Goal: Transaction & Acquisition: Download file/media

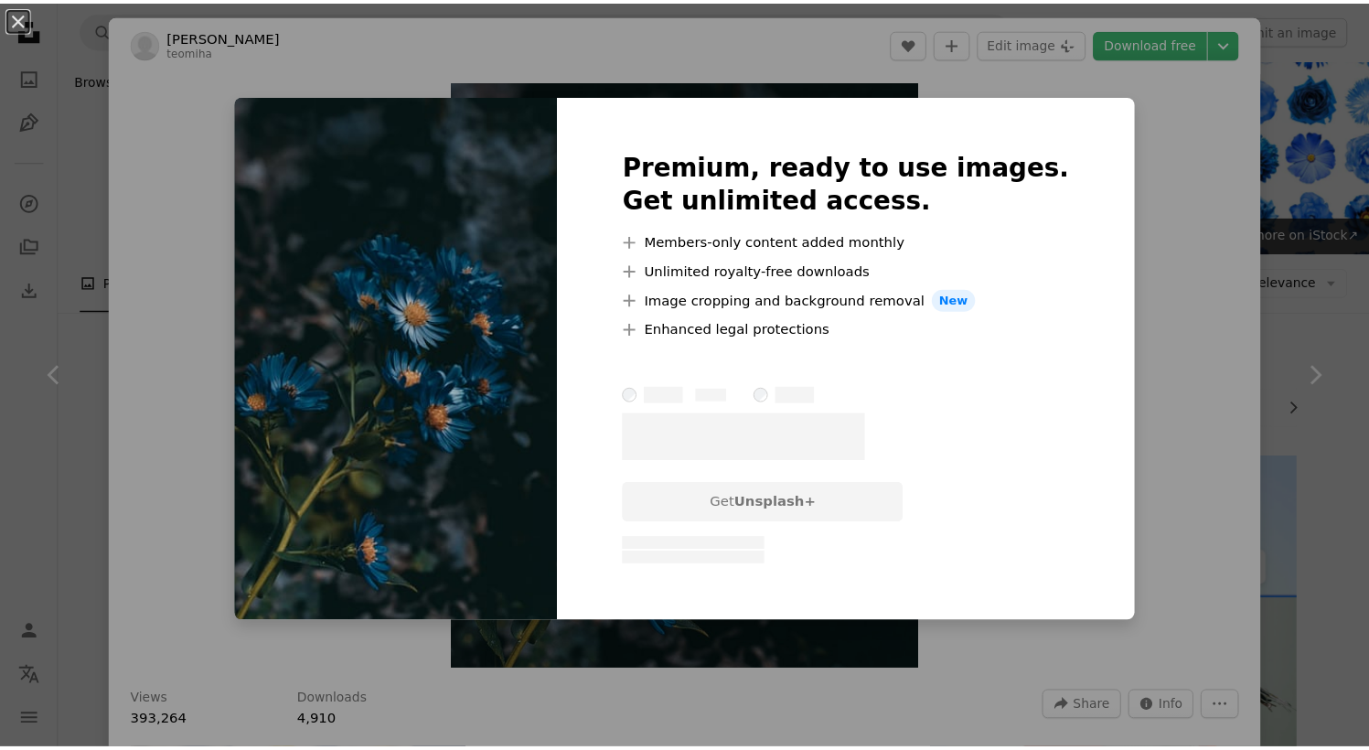
scroll to position [1309, 0]
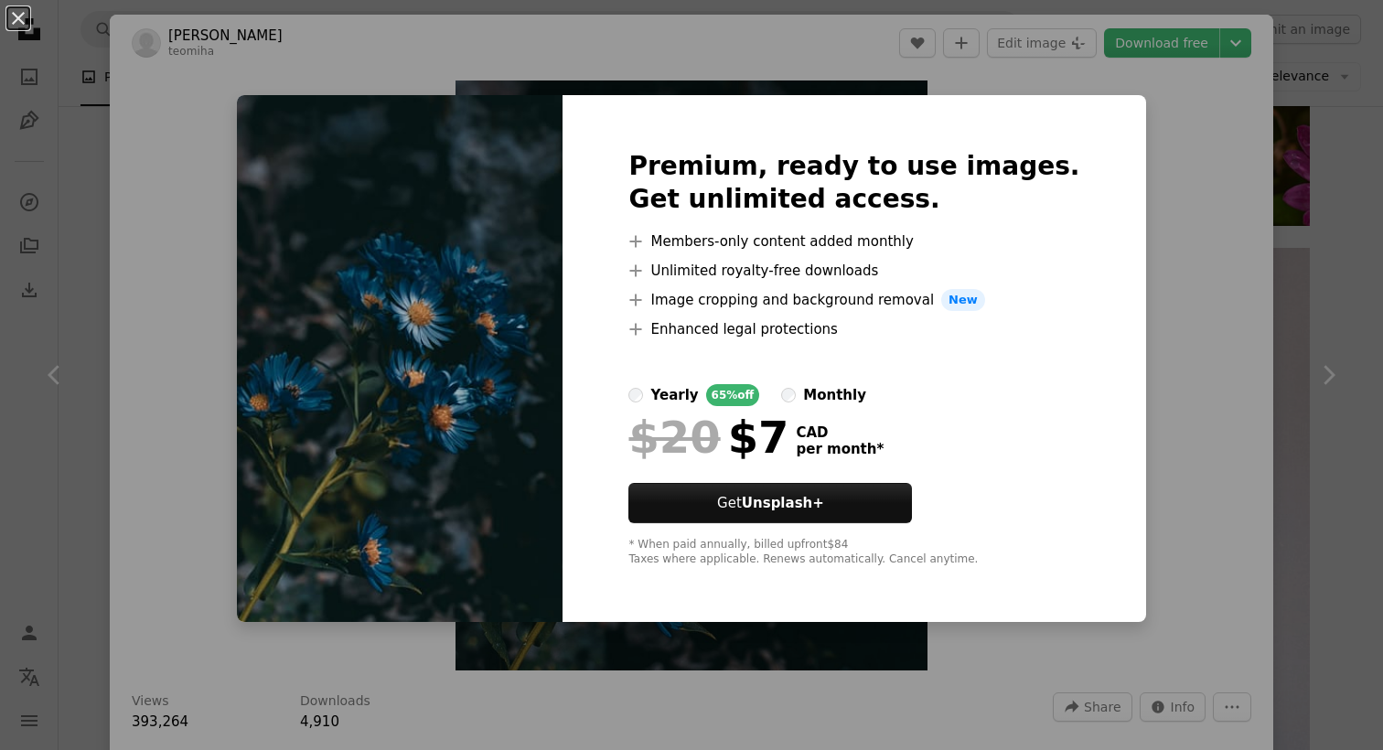
click at [1159, 175] on div "An X shape Premium, ready to use images. Get unlimited access. A plus sign Memb…" at bounding box center [691, 375] width 1383 height 750
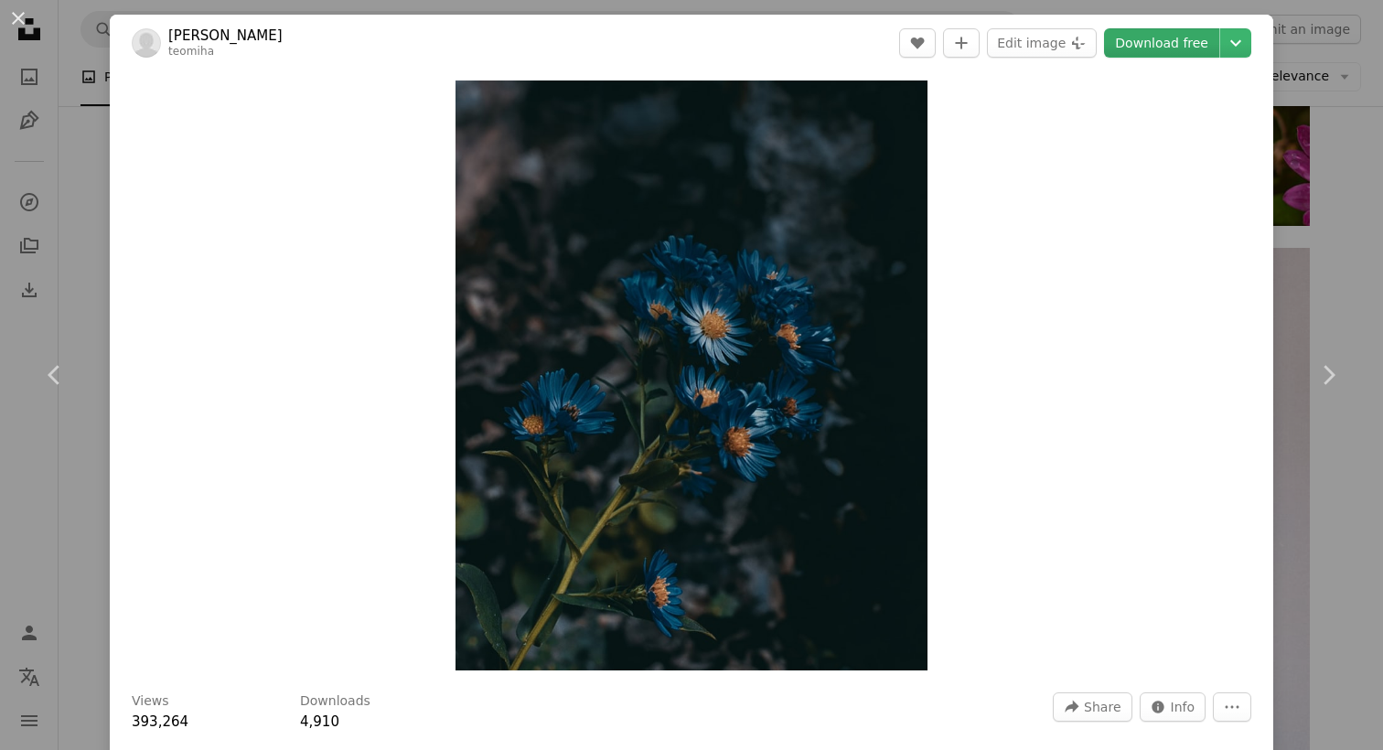
click at [1180, 38] on link "Download free" at bounding box center [1161, 42] width 115 height 29
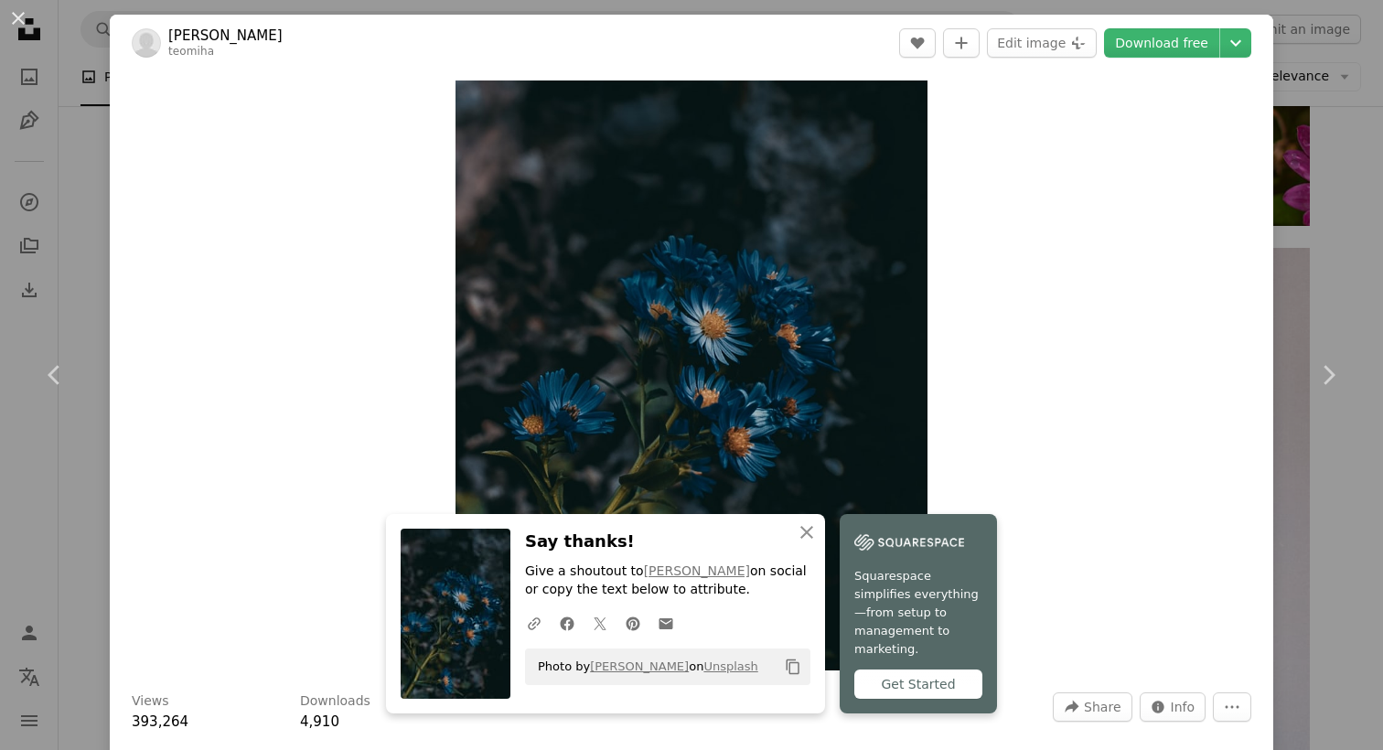
click at [1023, 265] on div "Zoom in" at bounding box center [691, 375] width 1163 height 608
click at [817, 543] on icon "An X shape" at bounding box center [807, 532] width 22 height 22
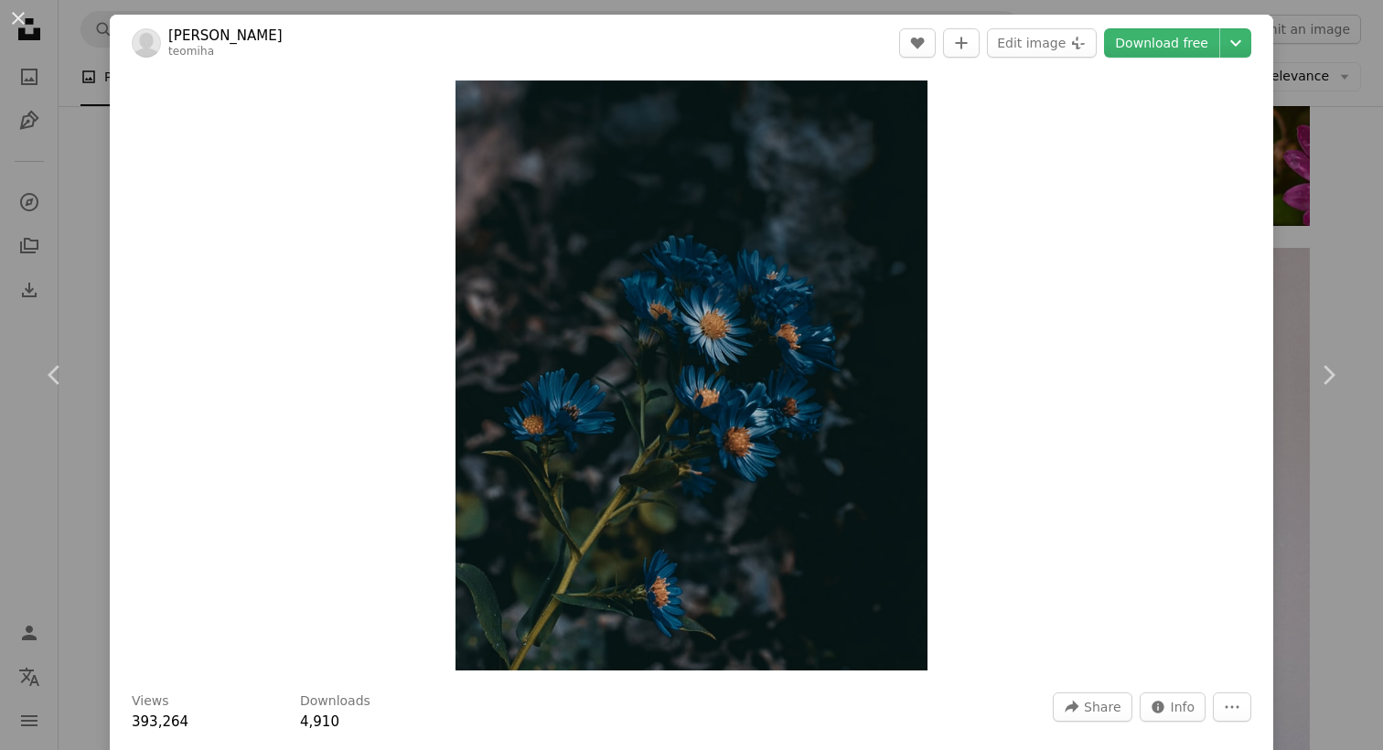
click at [80, 272] on div "An X shape Chevron left Chevron right [PERSON_NAME] teomiha A heart A plus sign…" at bounding box center [691, 375] width 1383 height 750
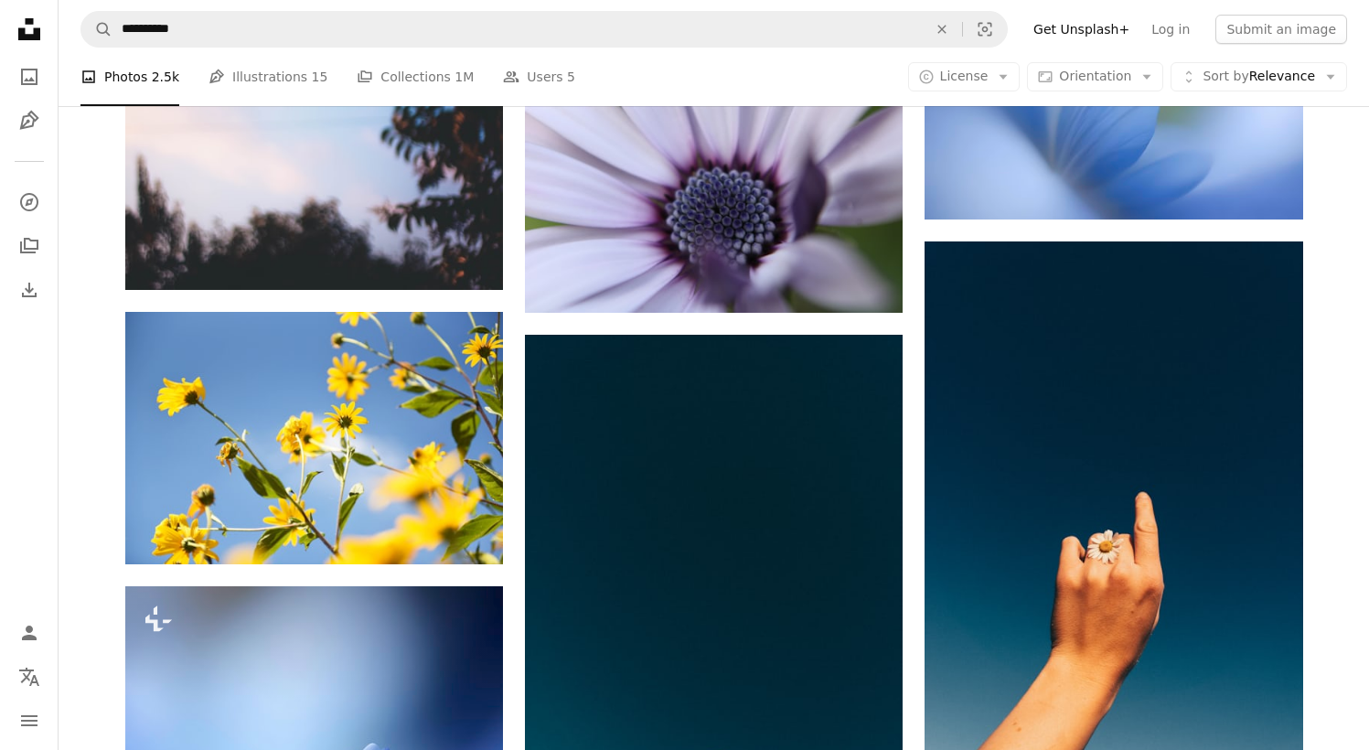
scroll to position [5942, 0]
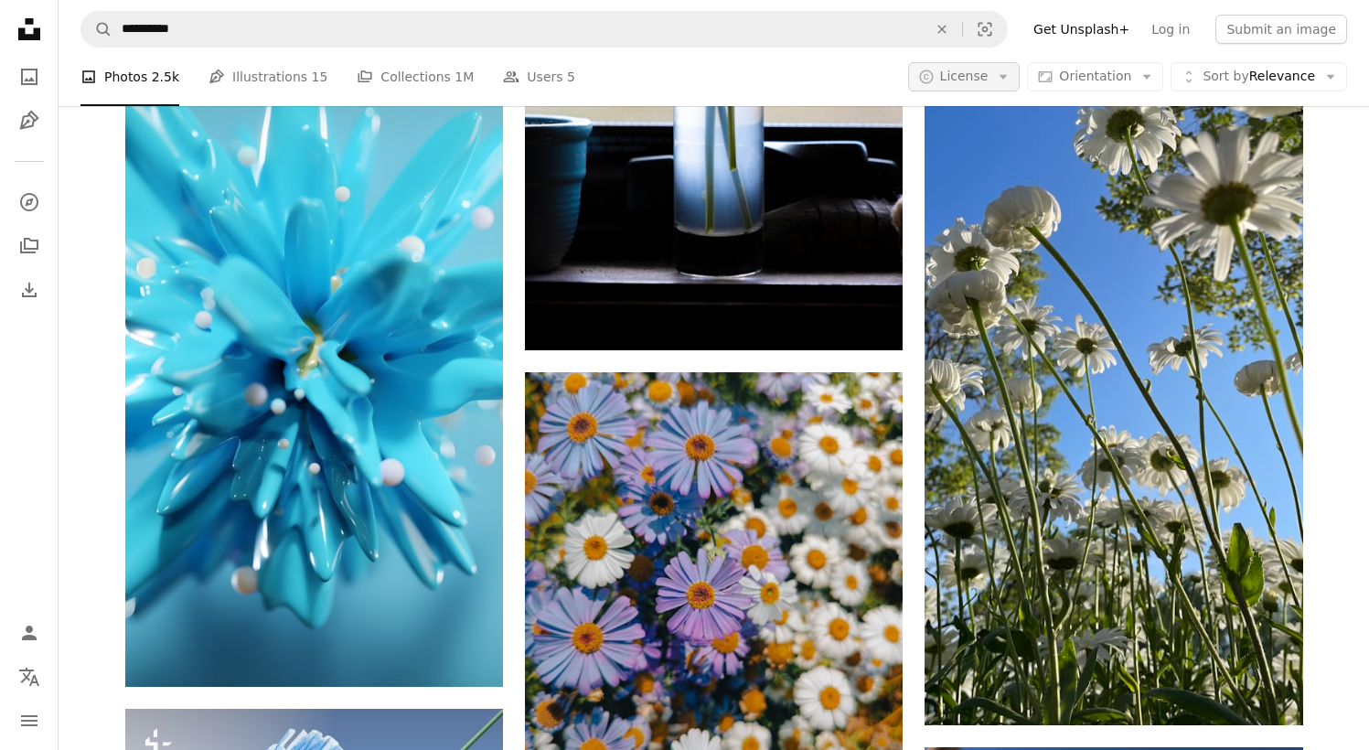
scroll to position [0, 0]
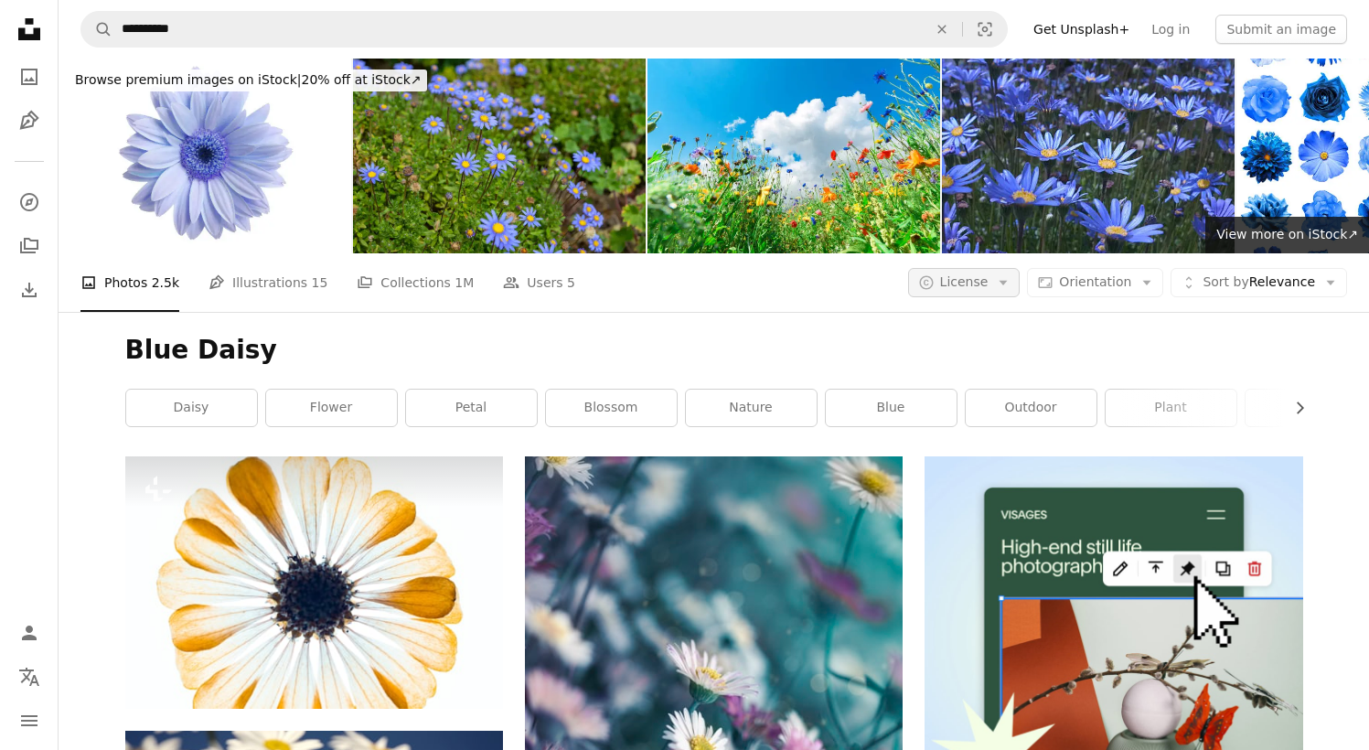
click at [999, 268] on button "A copyright icon © License Arrow down" at bounding box center [964, 282] width 112 height 29
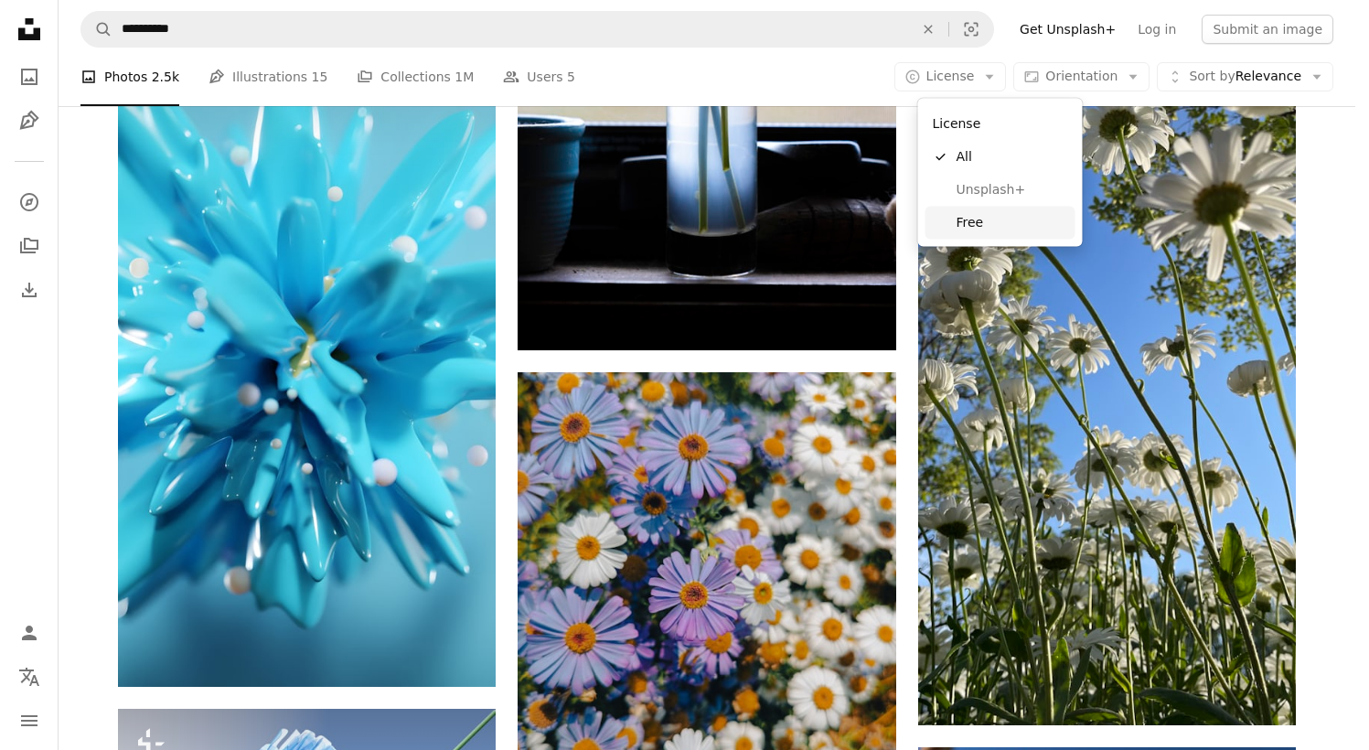
click at [972, 220] on span "Free" at bounding box center [1012, 222] width 112 height 18
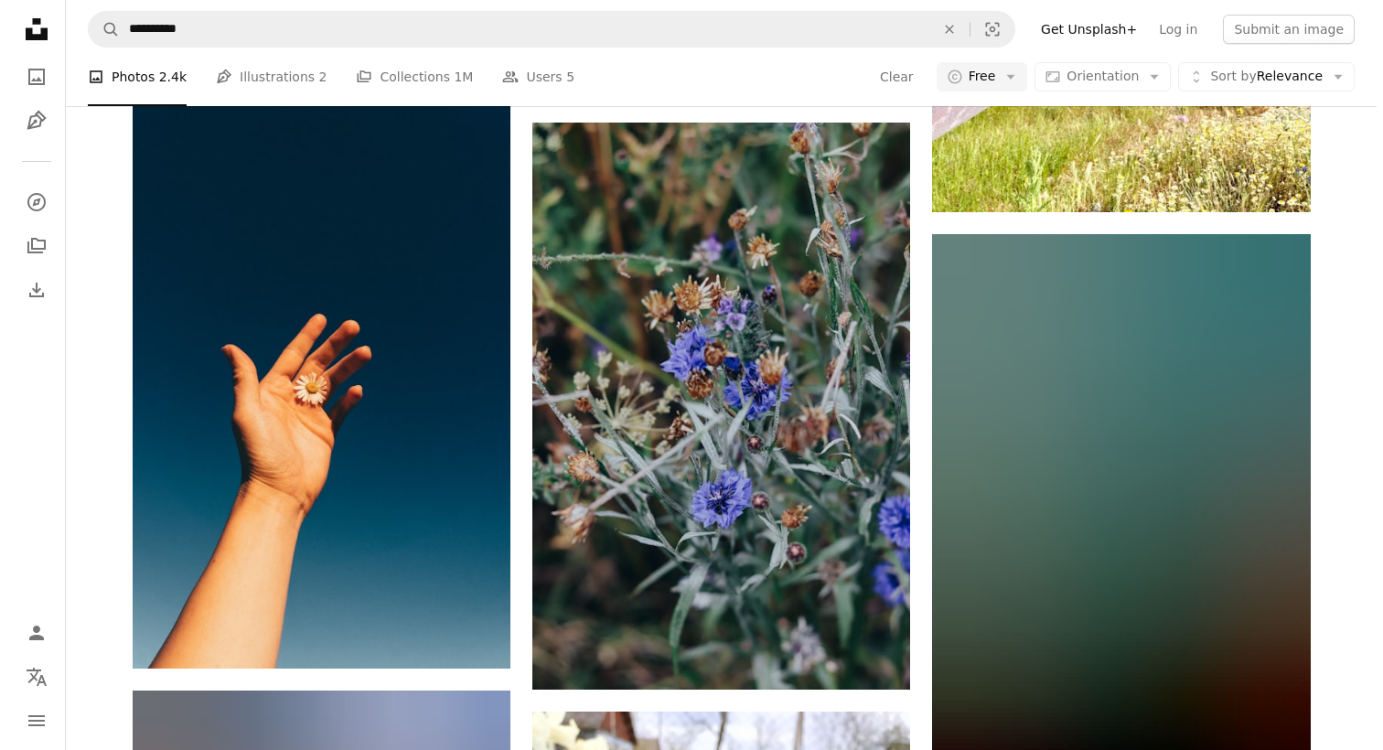
scroll to position [15302, 0]
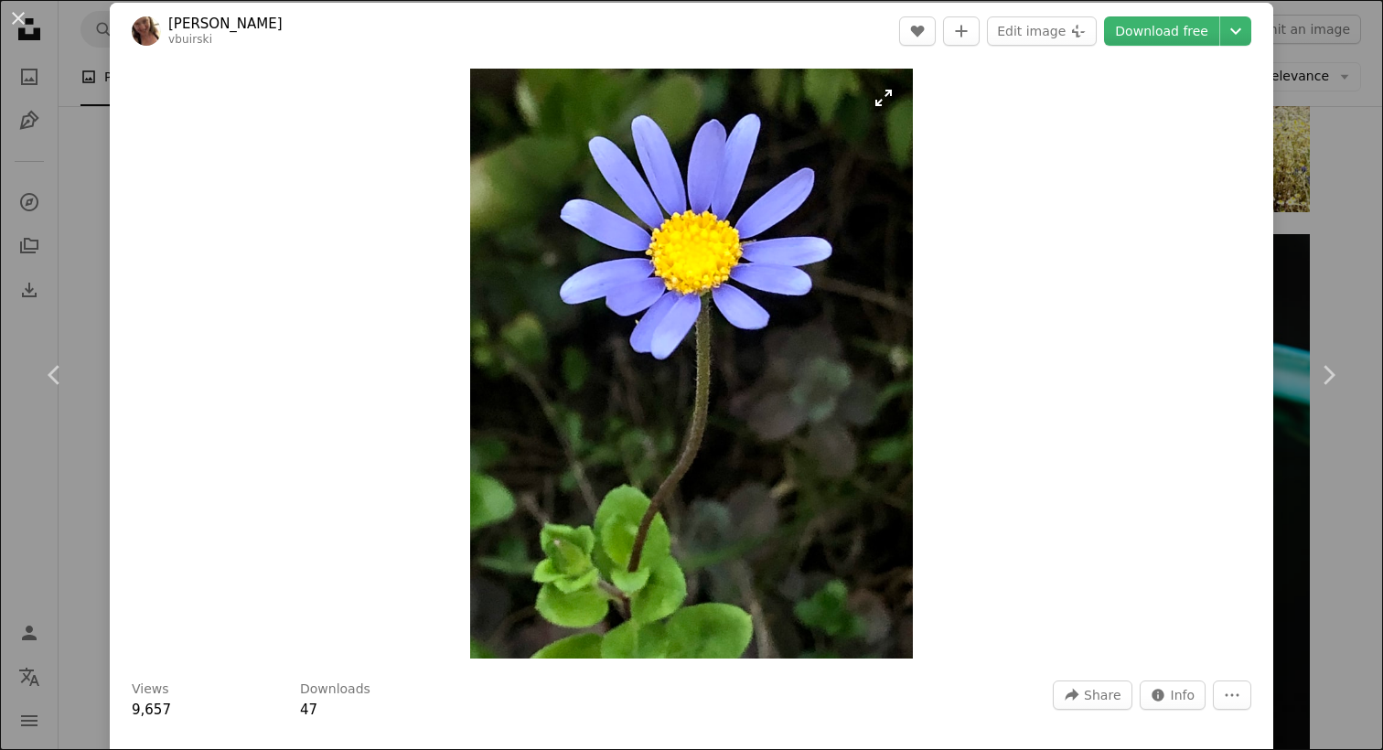
scroll to position [8, 0]
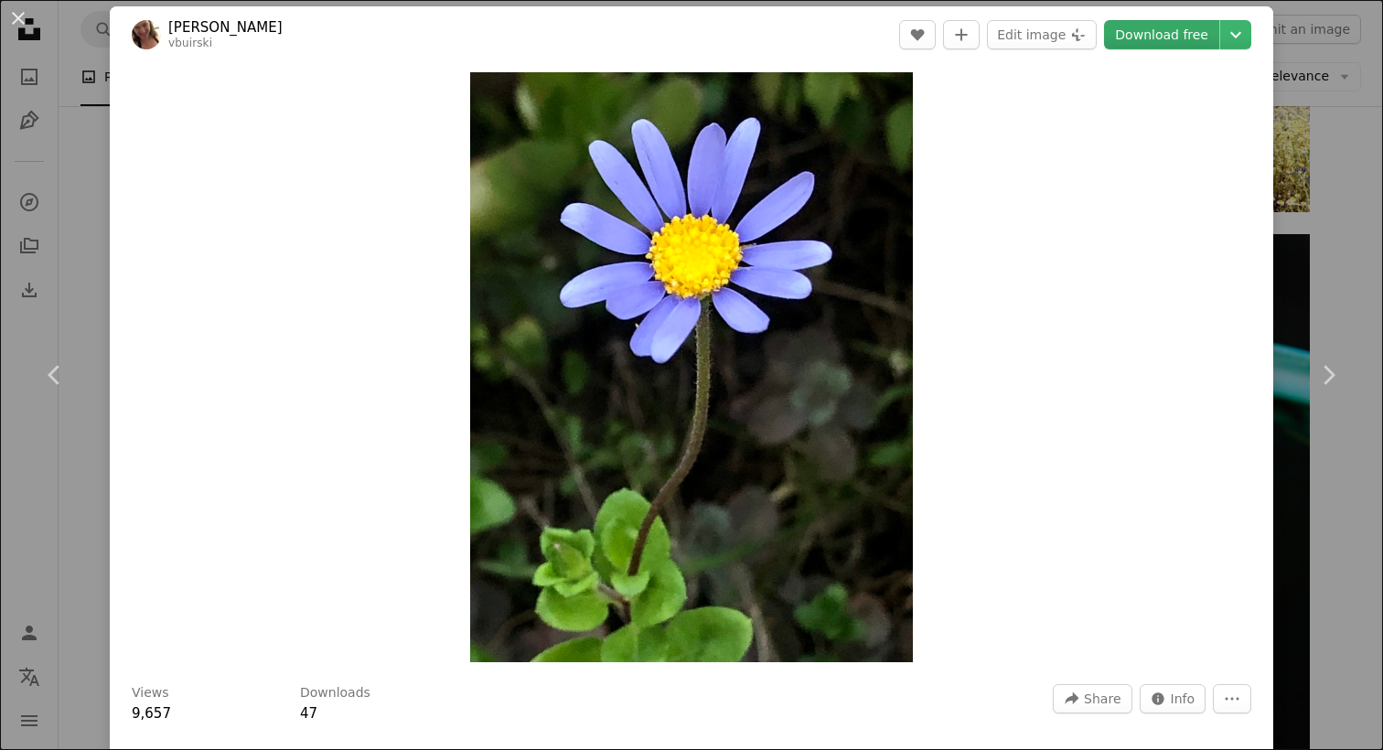
click at [1177, 43] on link "Download free" at bounding box center [1161, 34] width 115 height 29
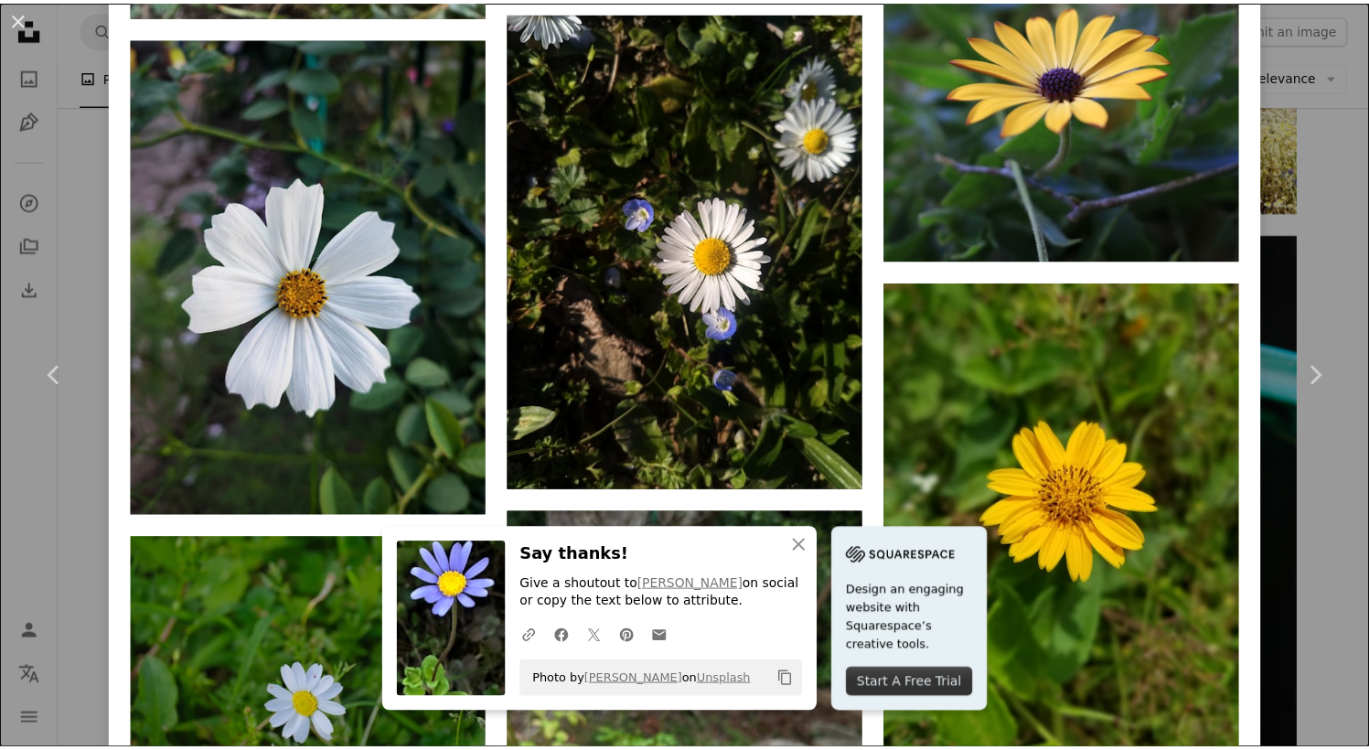
scroll to position [4121, 0]
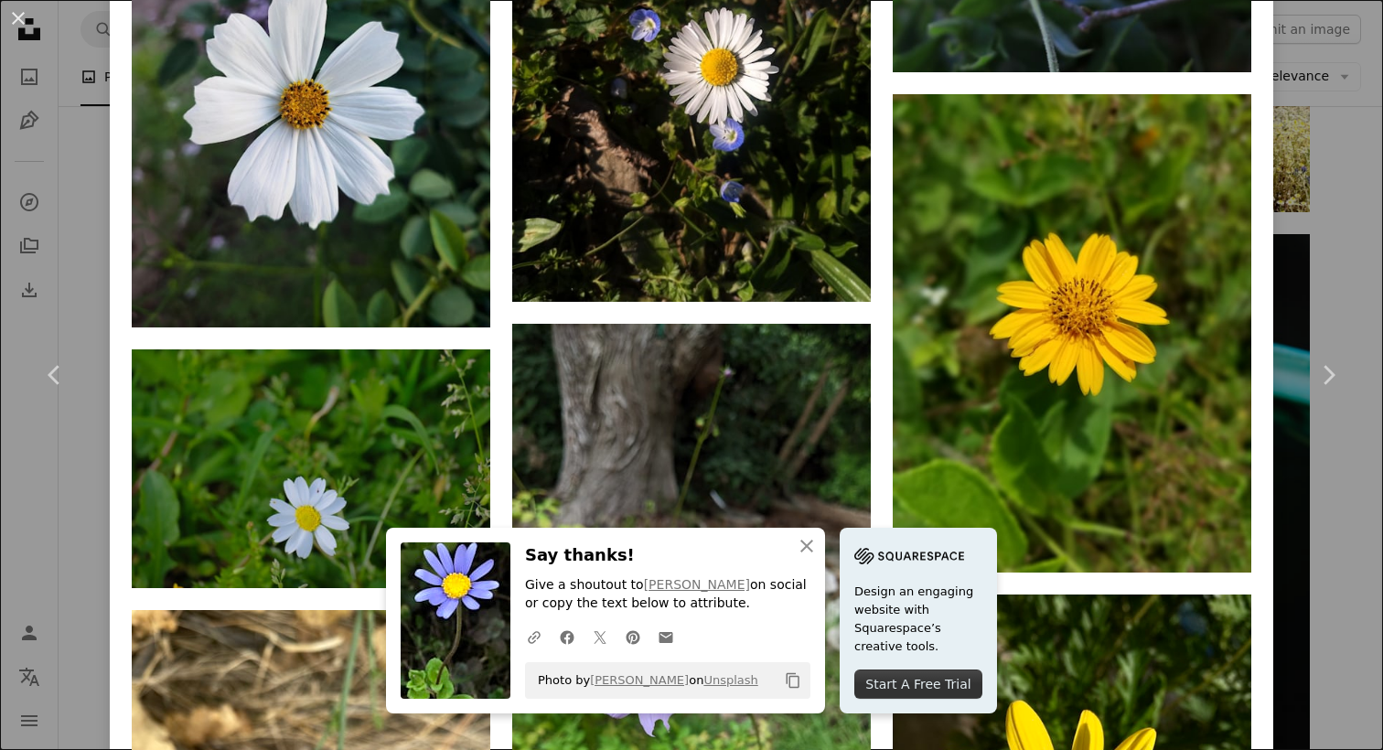
click at [1328, 514] on div "An X shape Chevron left Chevron right An X shape Close Say thanks! Give a shout…" at bounding box center [691, 375] width 1383 height 750
